Goal: Task Accomplishment & Management: Manage account settings

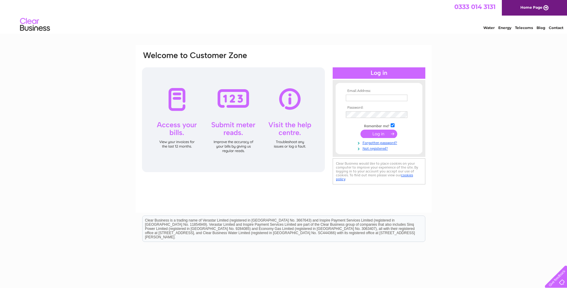
type input "[EMAIL_ADDRESS][DOMAIN_NAME]"
click at [382, 135] on input "submit" at bounding box center [379, 133] width 37 height 8
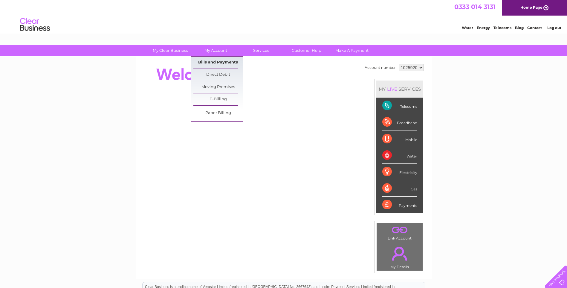
click at [221, 58] on link "Bills and Payments" at bounding box center [217, 63] width 49 height 12
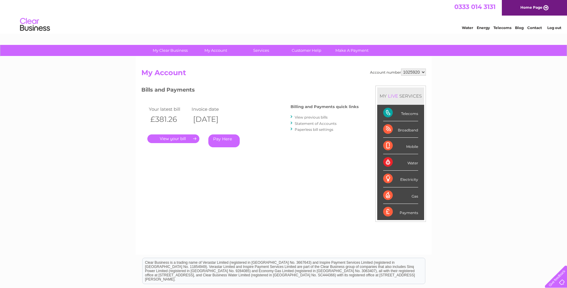
click at [175, 137] on link "." at bounding box center [173, 138] width 52 height 9
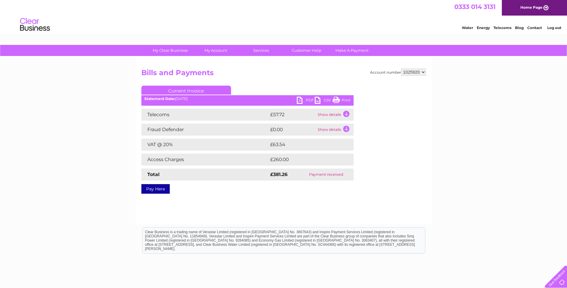
click at [304, 100] on link "PDF" at bounding box center [306, 101] width 18 height 9
